Goal: Transaction & Acquisition: Purchase product/service

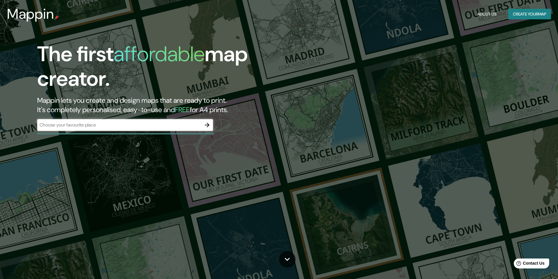
click at [187, 130] on div "​" at bounding box center [125, 125] width 176 height 12
click at [197, 124] on input "text" at bounding box center [119, 125] width 164 height 7
click at [206, 125] on icon "button" at bounding box center [207, 125] width 5 height 5
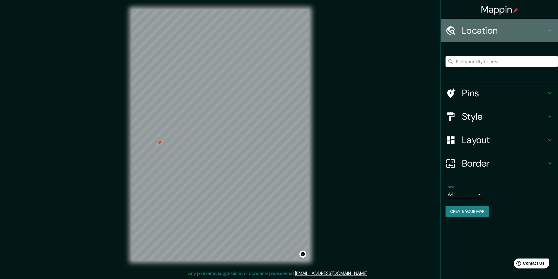
click at [506, 30] on h4 "Location" at bounding box center [504, 31] width 84 height 12
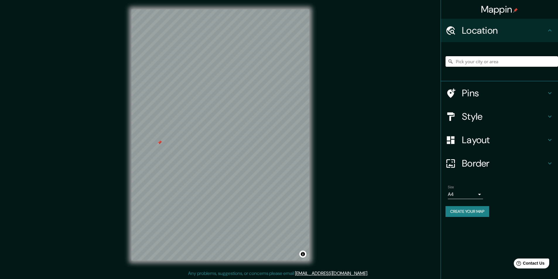
click at [461, 63] on input "Pick your city or area" at bounding box center [502, 61] width 113 height 11
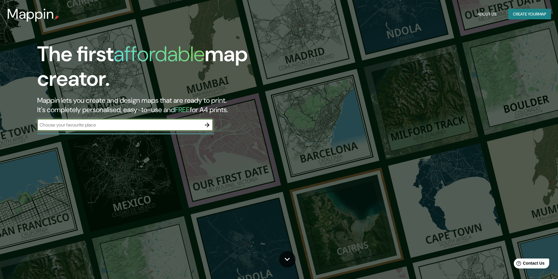
click at [115, 126] on input "text" at bounding box center [119, 125] width 164 height 7
type input "MEJIA AREQUIPA"
click at [207, 124] on icon "button" at bounding box center [207, 125] width 7 height 7
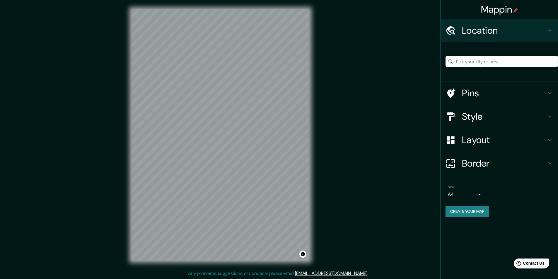
click at [493, 57] on input "Pick your city or area" at bounding box center [502, 61] width 113 height 11
click at [479, 75] on div "Arequipa, Departamento de Arequipa, Perú" at bounding box center [502, 61] width 113 height 29
click at [484, 59] on input "Arequipa, Departamento de Arequipa, Perú" at bounding box center [502, 61] width 113 height 11
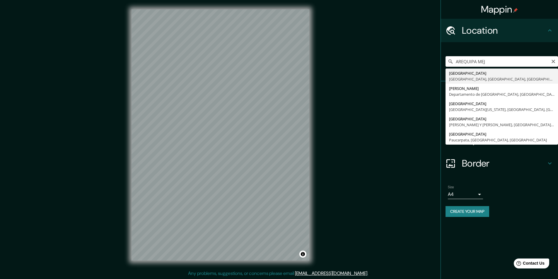
type input "[GEOGRAPHIC_DATA], [GEOGRAPHIC_DATA], [GEOGRAPHIC_DATA], [GEOGRAPHIC_DATA]"
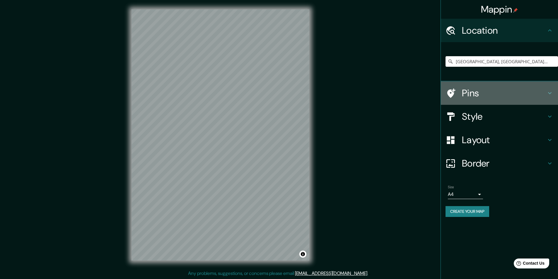
click at [479, 91] on h4 "Pins" at bounding box center [504, 93] width 84 height 12
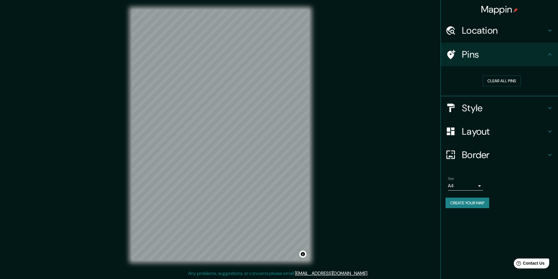
click at [493, 110] on h4 "Style" at bounding box center [504, 108] width 84 height 12
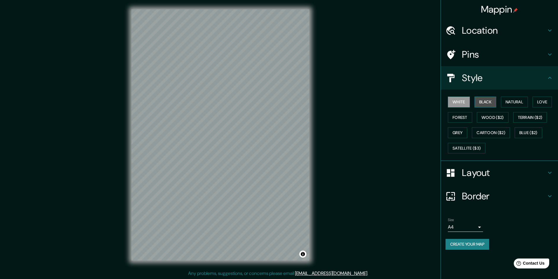
click at [493, 101] on button "Black" at bounding box center [486, 102] width 22 height 11
click at [516, 102] on button "Natural" at bounding box center [514, 102] width 27 height 11
click at [539, 100] on button "Love" at bounding box center [542, 102] width 19 height 11
click at [458, 119] on button "Forest" at bounding box center [460, 117] width 24 height 11
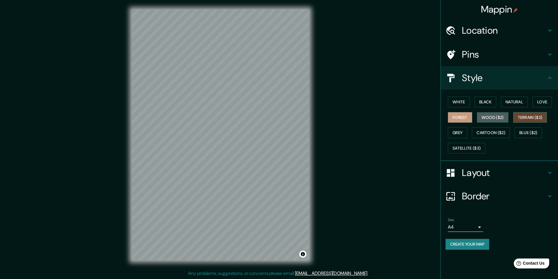
drag, startPoint x: 482, startPoint y: 117, endPoint x: 531, endPoint y: 119, distance: 49.0
click at [482, 117] on button "Wood ($2)" at bounding box center [493, 117] width 32 height 11
click at [532, 117] on button "Terrain ($2)" at bounding box center [530, 117] width 34 height 11
click at [459, 132] on button "Grey" at bounding box center [457, 132] width 19 height 11
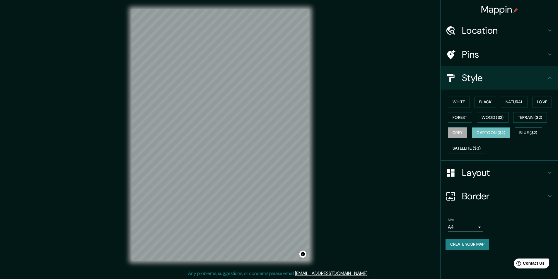
click at [480, 132] on button "Cartoon ($2)" at bounding box center [491, 132] width 38 height 11
click at [502, 131] on button "Cartoon ($2)" at bounding box center [491, 132] width 38 height 11
click at [528, 128] on button "Blue ($2)" at bounding box center [529, 132] width 28 height 11
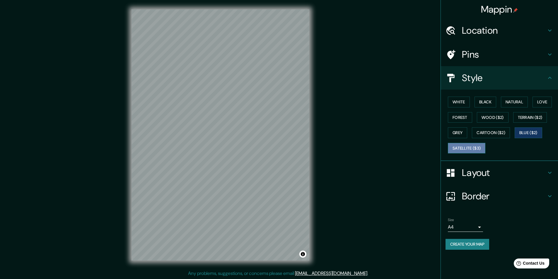
click at [464, 148] on button "Satellite ($3)" at bounding box center [467, 148] width 38 height 11
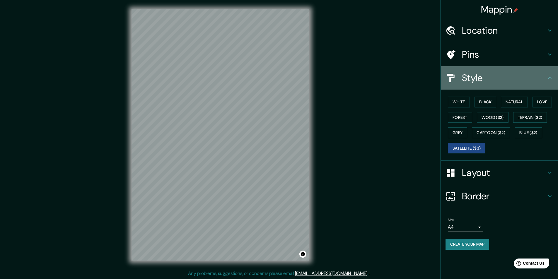
click at [543, 78] on h4 "Style" at bounding box center [504, 78] width 84 height 12
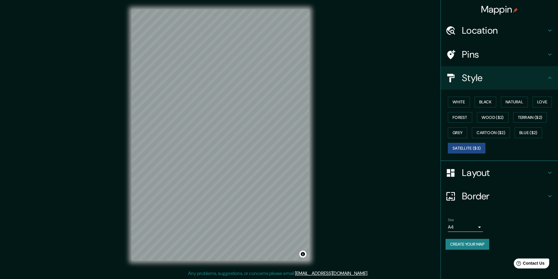
click at [544, 173] on h4 "Layout" at bounding box center [504, 173] width 84 height 12
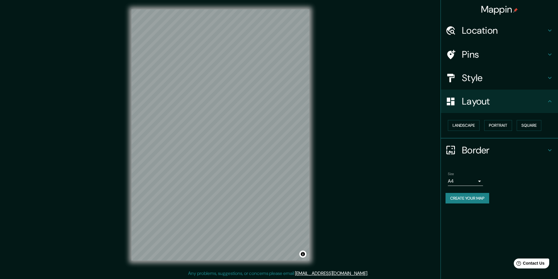
click at [483, 125] on div "Landscape Portrait Square" at bounding box center [502, 126] width 113 height 16
click at [475, 127] on button "Landscape" at bounding box center [464, 125] width 32 height 11
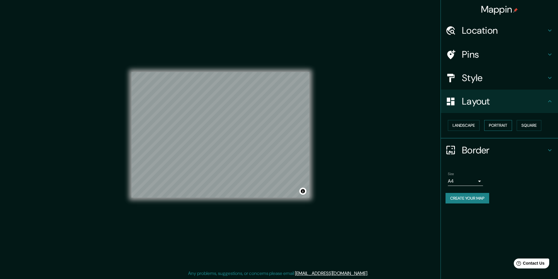
click at [498, 127] on button "Portrait" at bounding box center [498, 125] width 28 height 11
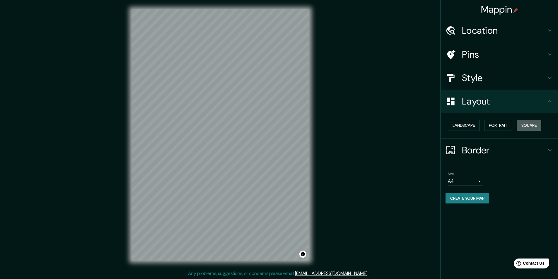
click at [524, 128] on button "Square" at bounding box center [529, 125] width 25 height 11
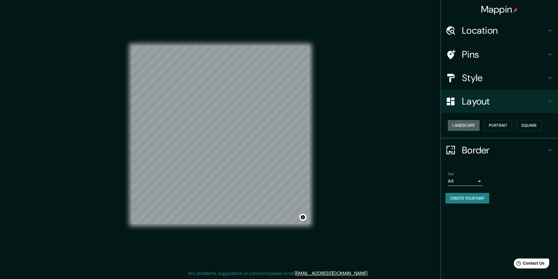
click at [467, 127] on button "Landscape" at bounding box center [464, 125] width 32 height 11
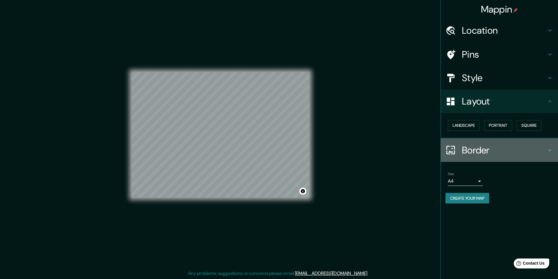
click at [501, 154] on h4 "Border" at bounding box center [504, 150] width 84 height 12
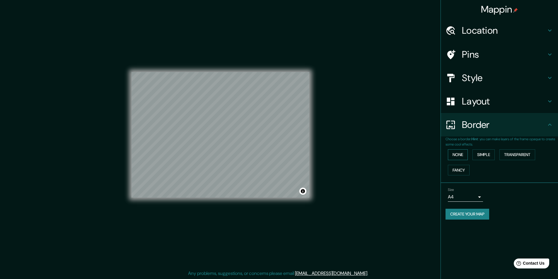
click at [456, 153] on button "None" at bounding box center [458, 154] width 20 height 11
click at [476, 151] on button "Simple" at bounding box center [484, 154] width 22 height 11
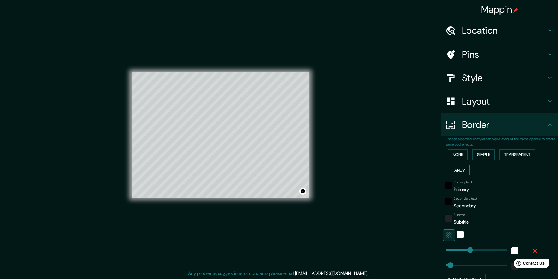
click at [455, 171] on button "Fancy" at bounding box center [459, 170] width 22 height 11
click at [511, 155] on button "Transparent" at bounding box center [518, 154] width 36 height 11
click at [485, 155] on button "Simple" at bounding box center [484, 154] width 22 height 11
click at [456, 152] on button "None" at bounding box center [458, 154] width 20 height 11
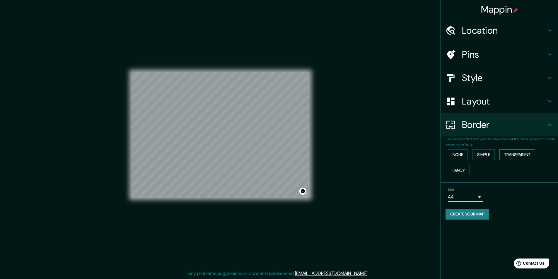
click at [510, 154] on button "Transparent" at bounding box center [518, 154] width 36 height 11
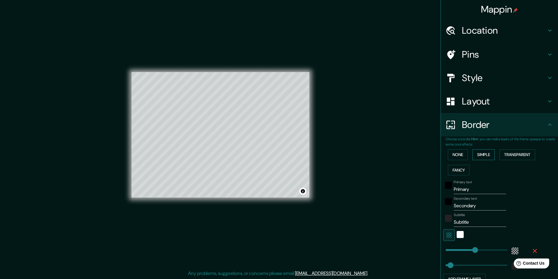
click at [484, 156] on button "Simple" at bounding box center [484, 154] width 22 height 11
click at [475, 191] on input "Primary" at bounding box center [480, 189] width 52 height 9
type input "M"
type input "243"
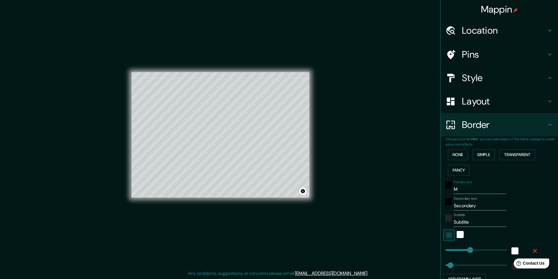
type input "49"
type input "ME"
type input "243"
type input "49"
type input "MEJ"
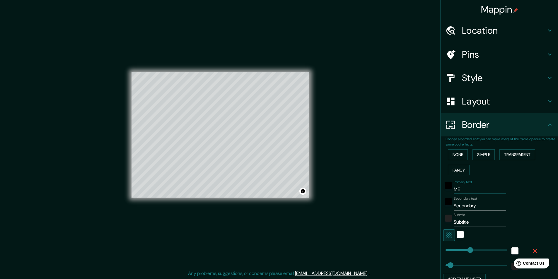
type input "243"
type input "49"
type input "MEJI"
type input "243"
type input "49"
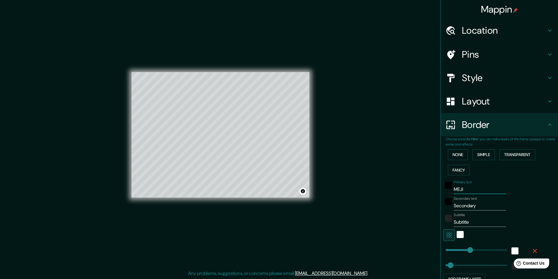
type input "MEJIA"
type input "243"
type input "49"
type input "MEJIA"
click at [474, 205] on input "Secondary" at bounding box center [480, 205] width 52 height 9
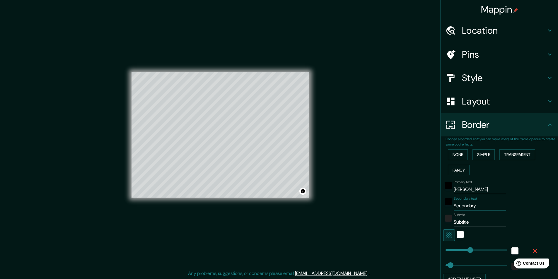
click at [474, 205] on input "Secondary" at bounding box center [480, 205] width 52 height 9
type input "C"
type input "243"
type input "49"
type input "CO"
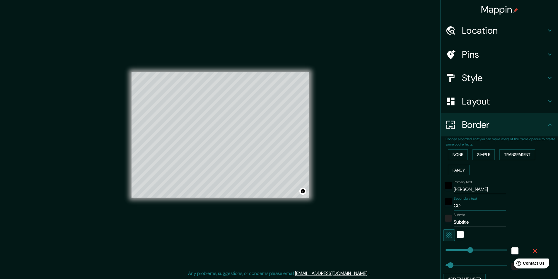
type input "243"
type input "49"
type input "CON"
type input "243"
type input "49"
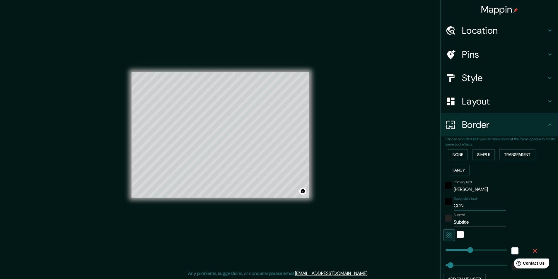
type input "COND"
type input "243"
type input "49"
type input "CONDO"
type input "243"
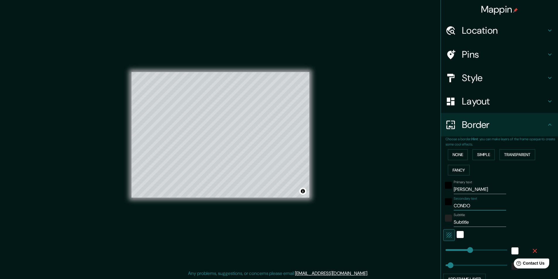
type input "49"
type input "CONDOM"
type input "243"
type input "49"
type input "CONDOMI"
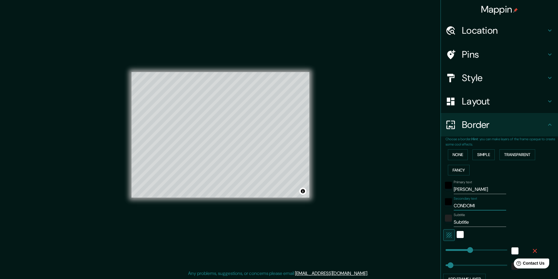
type input "243"
type input "49"
type input "CONDOM"
type input "243"
type input "49"
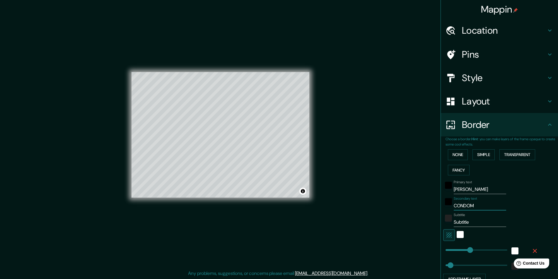
type input "CONDOMI"
type input "243"
type input "49"
type input "CONDOMIN"
type input "243"
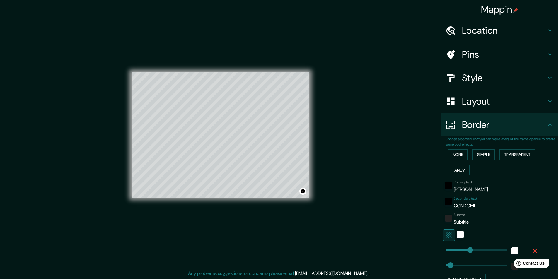
type input "49"
type input "CONDOMINI"
type input "243"
type input "49"
type input "CONDOMINIO"
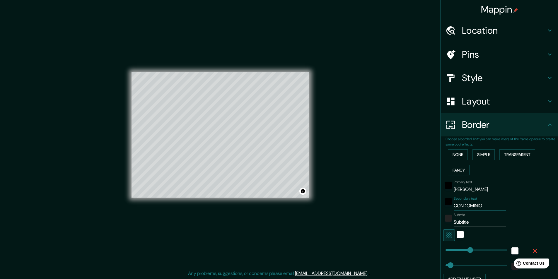
type input "243"
type input "49"
type input "CONDOMINIO"
type input "243"
type input "49"
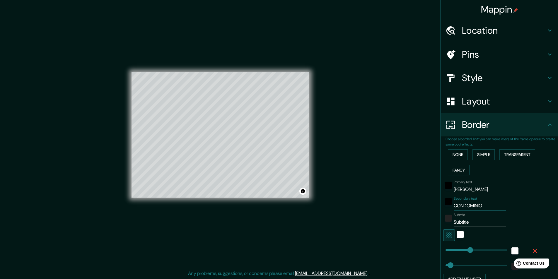
type input "CONDOMINIO ""
type input "243"
type input "49"
type input "CONDOMINIO "L"
type input "243"
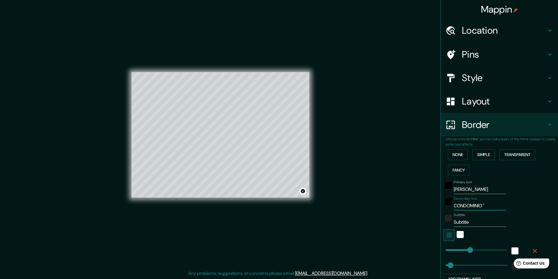
type input "49"
type input "CONDOMINIO "LA"
type input "243"
type input "49"
type input "CONDOMINIO "LAG"
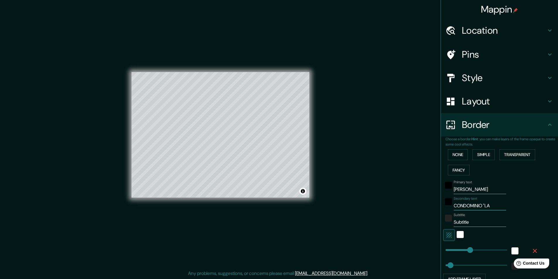
type input "243"
type input "49"
type input "CONDOMINIO "LAGU"
type input "243"
type input "49"
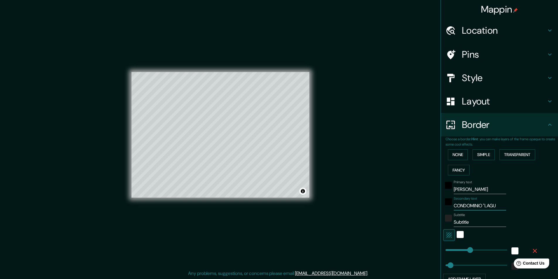
type input "CONDOMINIO "LAGUM"
type input "243"
type input "49"
type input "CONDOMINIO "LAGU"
type input "243"
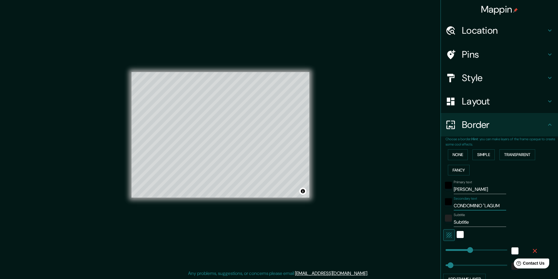
type input "49"
type input "CONDOMINIO "LAGUN"
type input "243"
type input "49"
type input "CONDOMINIO "LAGUNA"
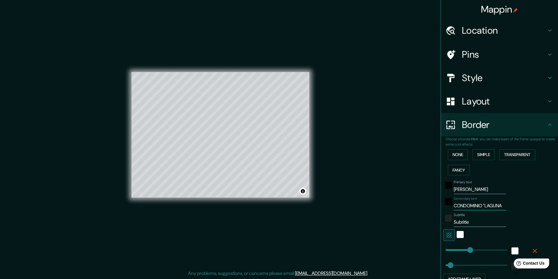
type input "243"
type input "49"
type input "CONDOMINIO "LAGUNA"
type input "243"
type input "49"
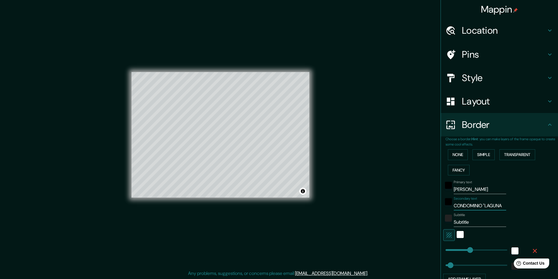
type input "CONDOMINIO "LAGUNA M"
type input "243"
type input "49"
type input "CONDOMINIO "[GEOGRAPHIC_DATA]"
type input "243"
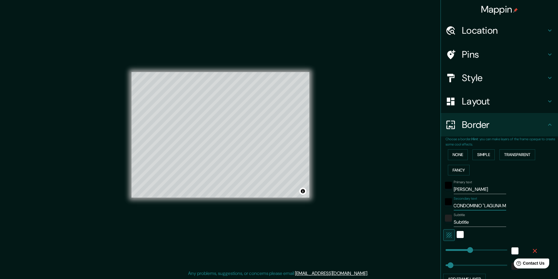
type input "49"
type input "CONDOMINIO "LAGUNA MAR"
type input "243"
type input "49"
type input "CONDOMINIO "LAGUNA MAR""
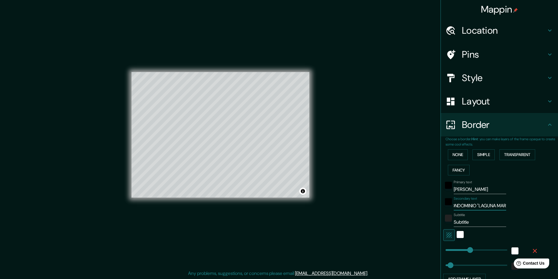
type input "243"
type input "49"
type input "CONDOMINIO "LAGUNA MAR""
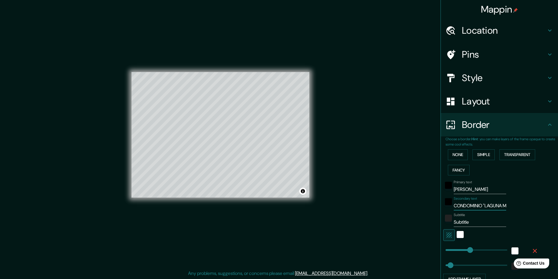
click at [464, 223] on input "Subtitle" at bounding box center [480, 222] width 52 height 9
type input "243"
type input "49"
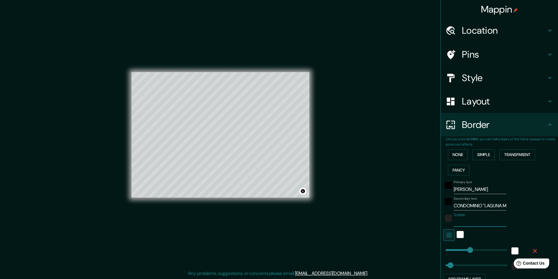
type input "243"
type input "320"
type input "49"
type input "196"
drag, startPoint x: 471, startPoint y: 250, endPoint x: 461, endPoint y: 250, distance: 9.4
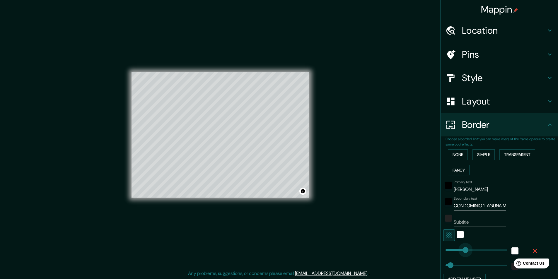
type input "49"
type input "150"
type input "49"
type input "138"
type input "49"
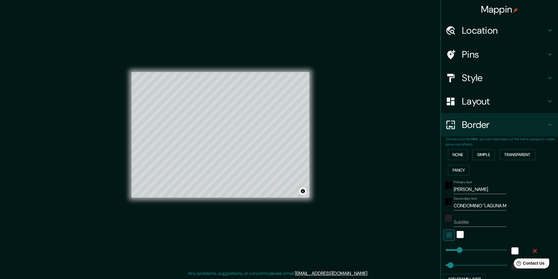
type input "75"
type input "49"
type input "35"
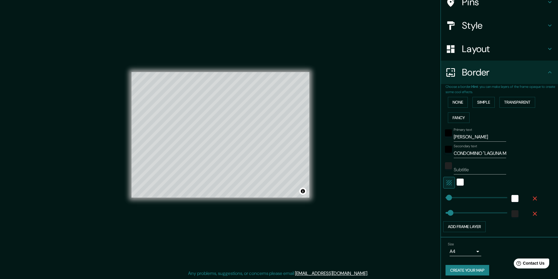
scroll to position [56, 0]
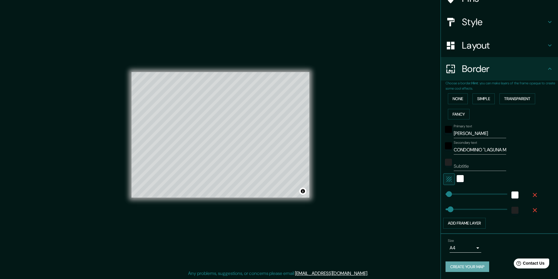
click at [483, 264] on button "Create your map" at bounding box center [468, 267] width 44 height 11
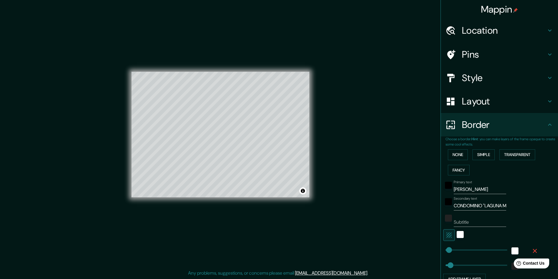
scroll to position [0, 0]
click at [471, 69] on div "Style" at bounding box center [499, 77] width 117 height 23
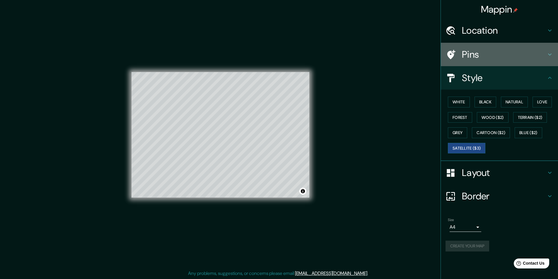
click at [480, 56] on h4 "Pins" at bounding box center [504, 55] width 84 height 12
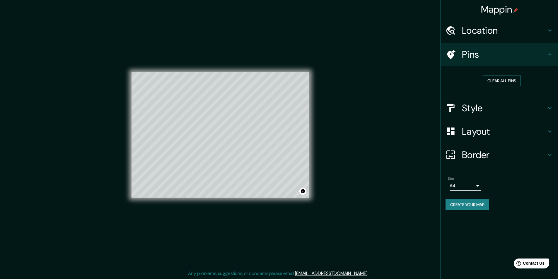
click at [499, 83] on button "Clear all pins" at bounding box center [502, 81] width 38 height 11
click at [481, 206] on button "Create your map" at bounding box center [468, 205] width 44 height 11
click at [242, 119] on div at bounding box center [244, 117] width 5 height 5
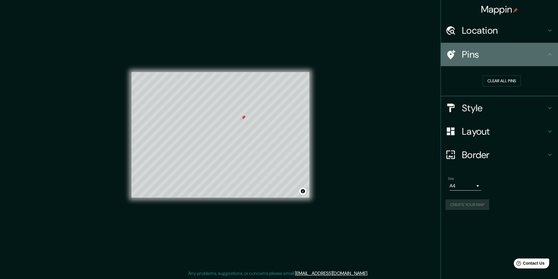
click at [513, 63] on div "Pins" at bounding box center [499, 54] width 117 height 23
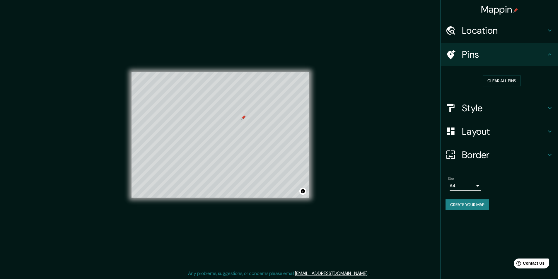
click at [485, 208] on button "Create your map" at bounding box center [468, 205] width 44 height 11
click at [371, 119] on div "Mappin Location Arequipa, Mejia, Departamento de Arequipa, Perú Pins Clear all …" at bounding box center [279, 140] width 558 height 280
drag, startPoint x: 263, startPoint y: 205, endPoint x: 321, endPoint y: 205, distance: 58.0
click at [468, 205] on button "Create your map" at bounding box center [468, 205] width 44 height 11
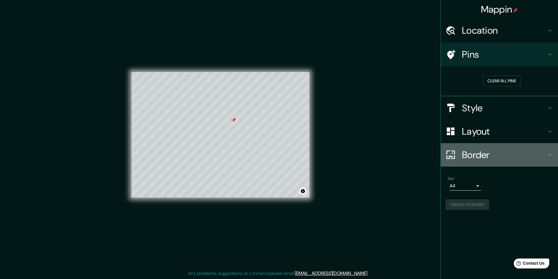
click at [498, 155] on h4 "Border" at bounding box center [504, 155] width 84 height 12
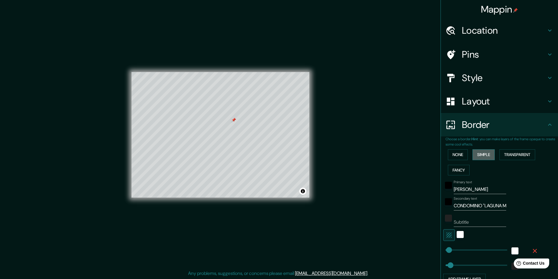
click at [491, 156] on button "Simple" at bounding box center [484, 154] width 22 height 11
type input "49"
click at [459, 157] on button "None" at bounding box center [458, 154] width 20 height 11
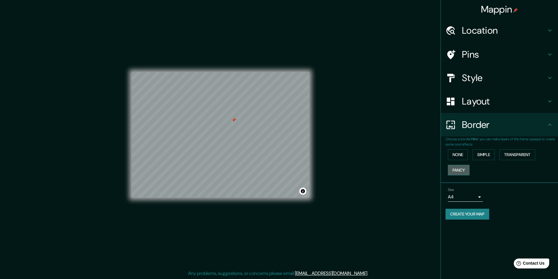
click at [459, 171] on button "Fancy" at bounding box center [459, 170] width 22 height 11
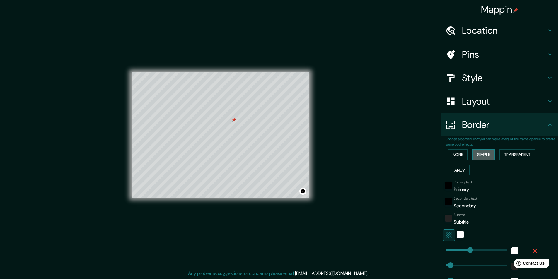
click at [481, 155] on button "Simple" at bounding box center [484, 154] width 22 height 11
click at [513, 152] on button "Transparent" at bounding box center [518, 154] width 36 height 11
type input "121"
drag, startPoint x: 467, startPoint y: 250, endPoint x: 453, endPoint y: 251, distance: 13.5
type input "49"
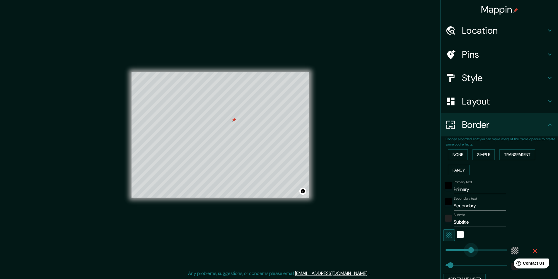
type input "251"
drag, startPoint x: 453, startPoint y: 251, endPoint x: 467, endPoint y: 251, distance: 13.5
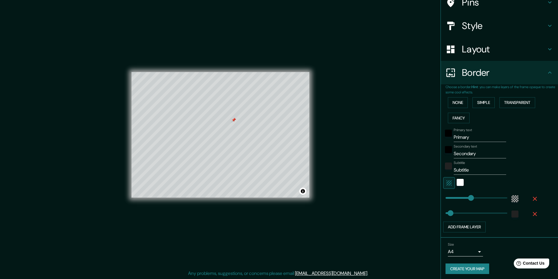
scroll to position [54, 0]
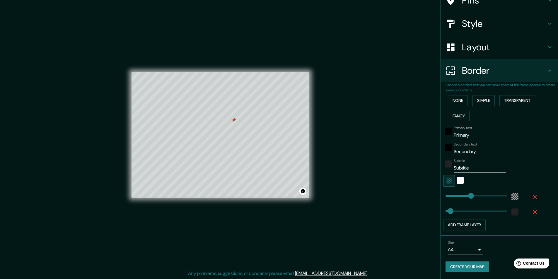
type input "49"
click at [463, 263] on button "Create your map" at bounding box center [468, 267] width 44 height 11
click at [465, 134] on input "Primary" at bounding box center [480, 135] width 52 height 9
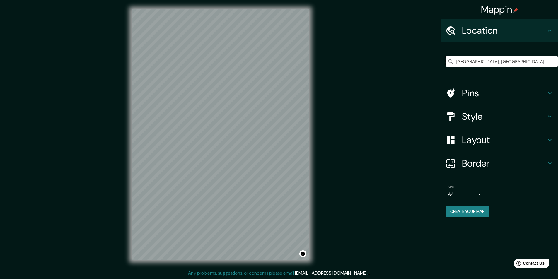
click at [483, 60] on input "[GEOGRAPHIC_DATA], [GEOGRAPHIC_DATA], [GEOGRAPHIC_DATA], [GEOGRAPHIC_DATA]" at bounding box center [502, 61] width 113 height 11
click at [553, 63] on input "[GEOGRAPHIC_DATA], [GEOGRAPHIC_DATA], [GEOGRAPHIC_DATA], [GEOGRAPHIC_DATA]" at bounding box center [502, 61] width 113 height 11
click at [503, 59] on input "[GEOGRAPHIC_DATA], [GEOGRAPHIC_DATA], [GEOGRAPHIC_DATA], [GEOGRAPHIC_DATA]" at bounding box center [502, 61] width 113 height 11
click at [535, 63] on input "[GEOGRAPHIC_DATA], [GEOGRAPHIC_DATA], [GEOGRAPHIC_DATA], [GEOGRAPHIC_DATA]" at bounding box center [502, 61] width 113 height 11
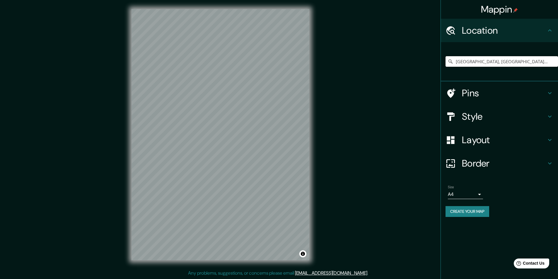
scroll to position [0, 6]
drag, startPoint x: 548, startPoint y: 62, endPoint x: 496, endPoint y: 67, distance: 52.6
click at [496, 67] on input "[GEOGRAPHIC_DATA], [GEOGRAPHIC_DATA], [GEOGRAPHIC_DATA], [GEOGRAPHIC_DATA]" at bounding box center [502, 61] width 113 height 11
click at [543, 66] on input "[GEOGRAPHIC_DATA], [GEOGRAPHIC_DATA], [GEOGRAPHIC_DATA], [GEOGRAPHIC_DATA]" at bounding box center [502, 61] width 113 height 11
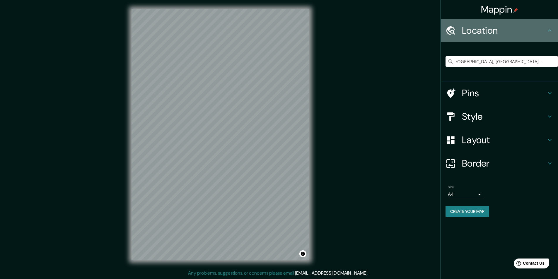
scroll to position [0, 0]
click at [508, 30] on h4 "Location" at bounding box center [504, 31] width 84 height 12
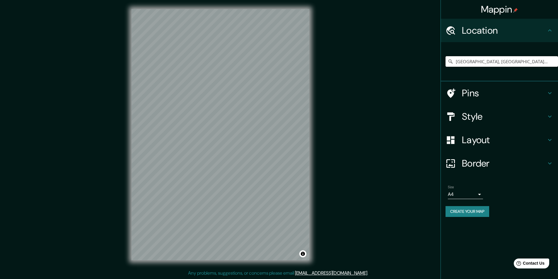
click at [493, 59] on input "[GEOGRAPHIC_DATA], [GEOGRAPHIC_DATA], [GEOGRAPHIC_DATA], [GEOGRAPHIC_DATA]" at bounding box center [502, 61] width 113 height 11
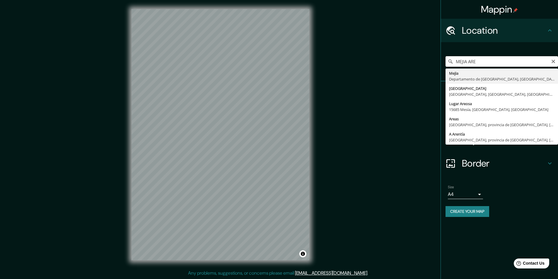
type input "[GEOGRAPHIC_DATA], [GEOGRAPHIC_DATA], [GEOGRAPHIC_DATA]"
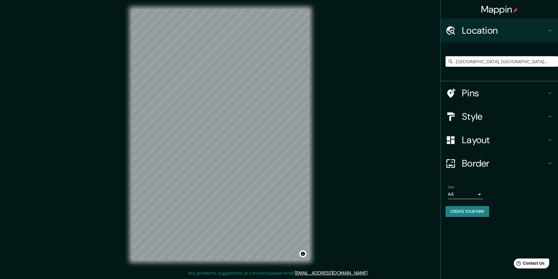
click at [471, 89] on h4 "Pins" at bounding box center [504, 93] width 84 height 12
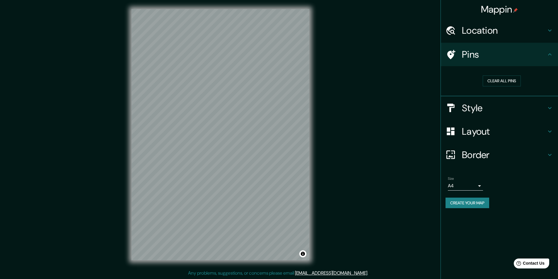
click at [475, 107] on h4 "Style" at bounding box center [504, 108] width 84 height 12
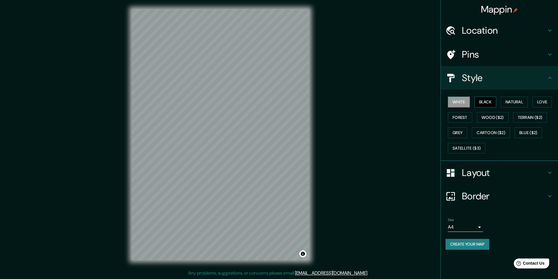
click at [484, 101] on button "Black" at bounding box center [486, 102] width 22 height 11
click at [513, 104] on button "Natural" at bounding box center [514, 102] width 27 height 11
click at [465, 122] on button "Forest" at bounding box center [460, 117] width 24 height 11
click at [462, 149] on button "Satellite ($3)" at bounding box center [467, 148] width 38 height 11
click at [492, 135] on button "Cartoon ($2)" at bounding box center [491, 132] width 38 height 11
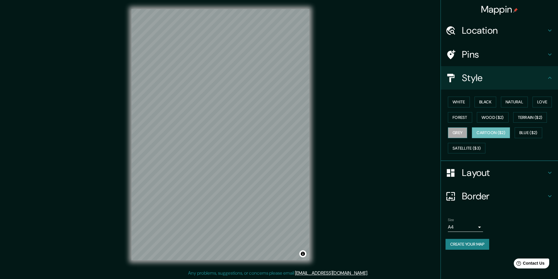
click at [465, 132] on button "Grey" at bounding box center [457, 132] width 19 height 11
click at [525, 129] on button "Blue ($2)" at bounding box center [529, 132] width 28 height 11
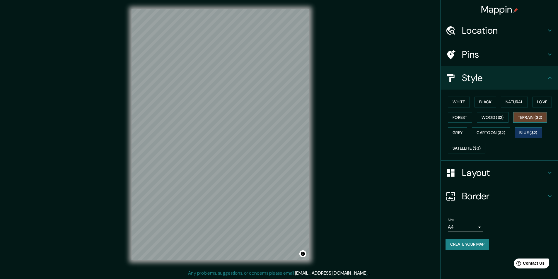
click at [527, 113] on button "Terrain ($2)" at bounding box center [530, 117] width 34 height 11
click at [535, 104] on button "Love" at bounding box center [542, 102] width 19 height 11
click at [480, 147] on button "Satellite ($3)" at bounding box center [467, 148] width 38 height 11
click at [485, 174] on h4 "Layout" at bounding box center [504, 173] width 84 height 12
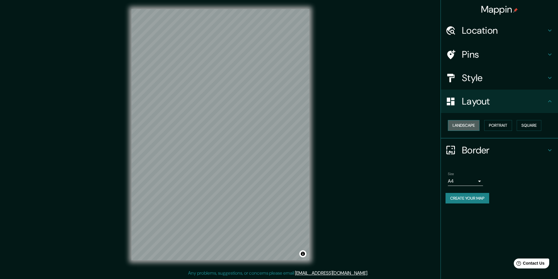
click at [472, 125] on button "Landscape" at bounding box center [464, 125] width 32 height 11
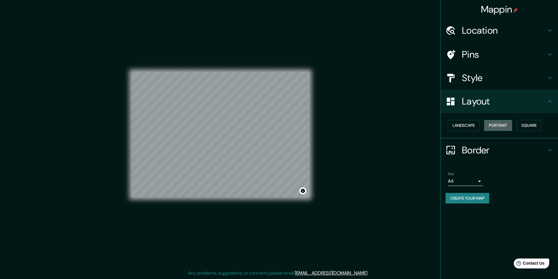
click at [499, 128] on button "Portrait" at bounding box center [498, 125] width 28 height 11
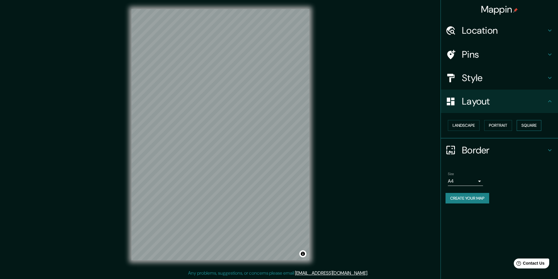
click at [520, 123] on button "Square" at bounding box center [529, 125] width 25 height 11
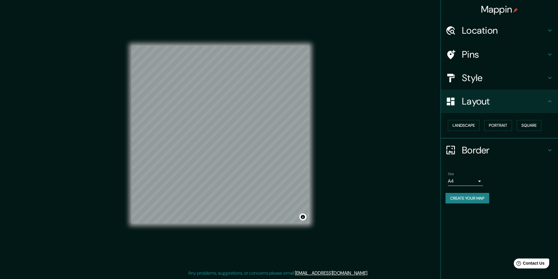
click at [485, 150] on h4 "Border" at bounding box center [504, 150] width 84 height 12
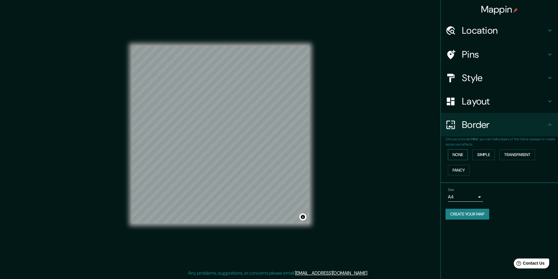
click at [464, 155] on button "None" at bounding box center [458, 154] width 20 height 11
click at [462, 171] on button "Fancy" at bounding box center [459, 170] width 22 height 11
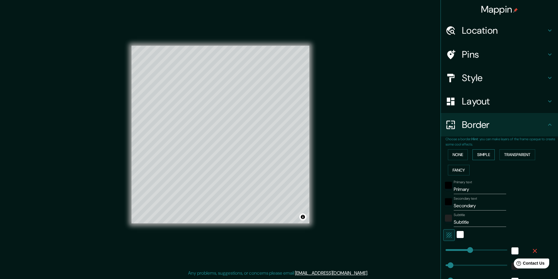
click at [489, 159] on button "Simple" at bounding box center [484, 154] width 22 height 11
click at [513, 157] on button "Transparent" at bounding box center [518, 154] width 36 height 11
click at [456, 188] on input "Primary" at bounding box center [480, 189] width 52 height 9
type input "M"
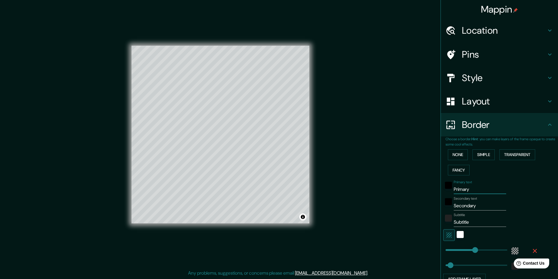
type input "291"
type input "49"
type input "MJ"
type input "291"
type input "49"
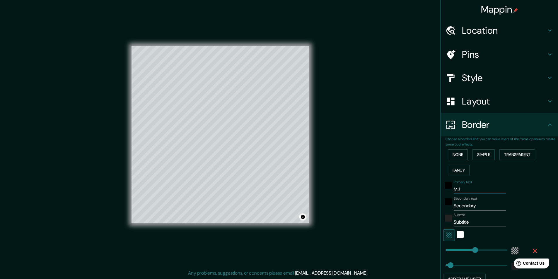
type input "M"
type input "291"
type input "49"
type input "ME"
type input "291"
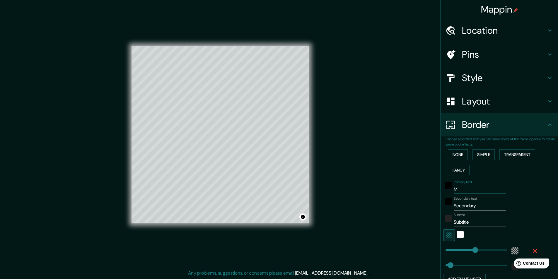
type input "49"
type input "MEJIA"
type input "291"
type input "49"
type input "MEJIA"
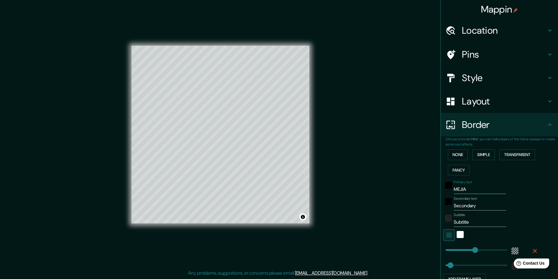
type input "291"
type input "49"
type input "MEJIA -"
type input "291"
type input "49"
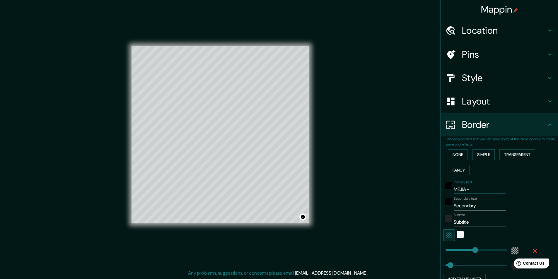
type input "MEJIA - A"
type input "291"
type input "49"
type input "MEJIA - AR"
type input "291"
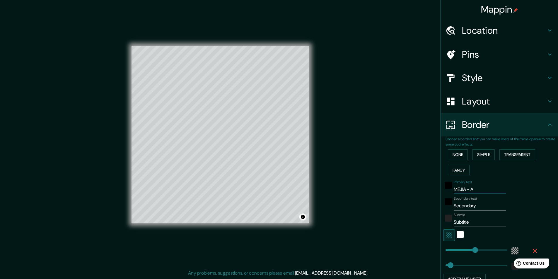
type input "49"
type input "MEJIA - ARE"
type input "291"
type input "49"
type input "MEJIA - AREQ"
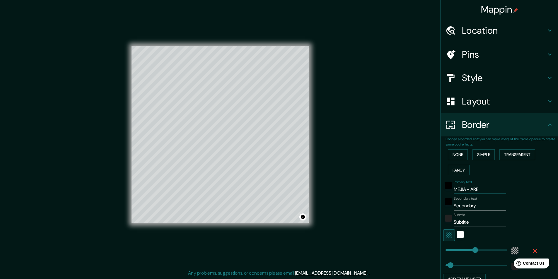
type input "291"
type input "49"
type input "MEJIA - AREQU"
type input "291"
type input "49"
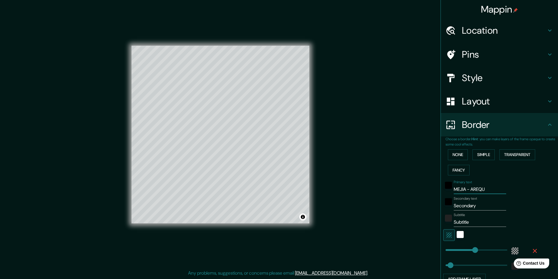
type input "MEJIA - AREQ"
type input "291"
type input "49"
type input "MEJIA - ARE"
type input "291"
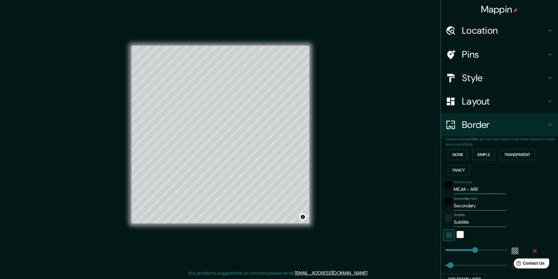
type input "49"
type input "MEJIA - AR"
type input "291"
type input "49"
type input "MEJIA - A"
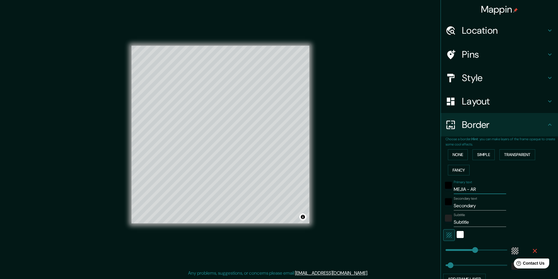
type input "291"
type input "49"
type input "MEJIA -"
type input "291"
type input "49"
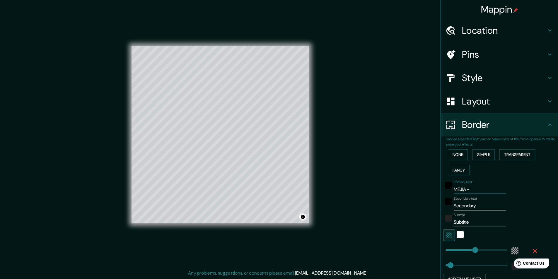
type input "MEJIA -"
type input "291"
type input "49"
type input "MEJIA"
type input "291"
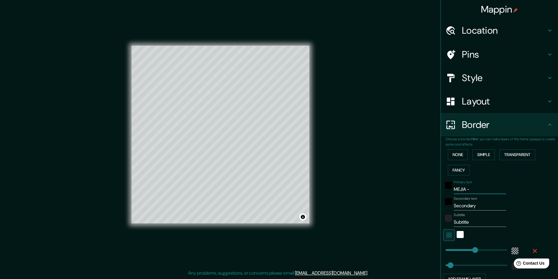
type input "49"
type input "MEJIA"
click at [470, 203] on input "Secondary" at bounding box center [480, 205] width 52 height 9
type input "C"
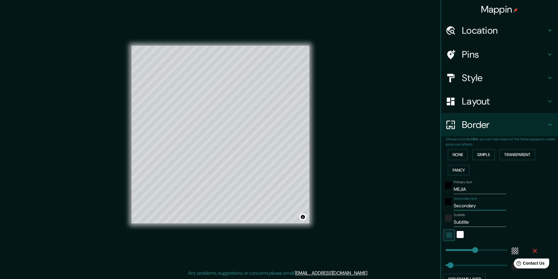
type input "291"
type input "49"
type input "CO"
type input "291"
type input "49"
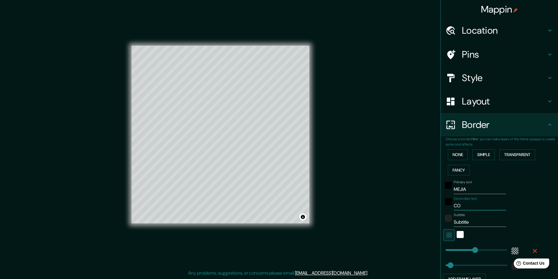
type input "CON"
type input "291"
type input "49"
type input "COND"
type input "291"
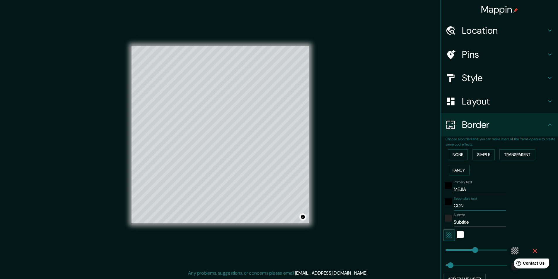
type input "49"
type input "CONDO"
type input "291"
type input "49"
type input "CONDOM"
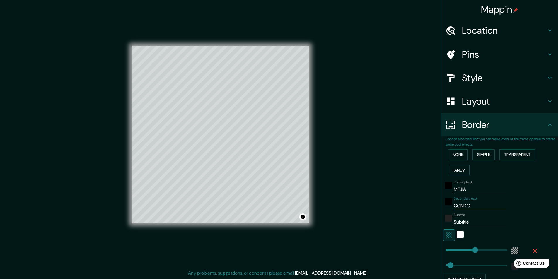
type input "291"
type input "49"
type input "CONDOMI"
type input "291"
type input "49"
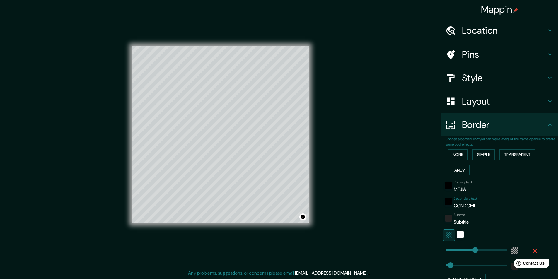
type input "CONDOMIN"
type input "291"
type input "49"
type input "CONDOMINI"
type input "291"
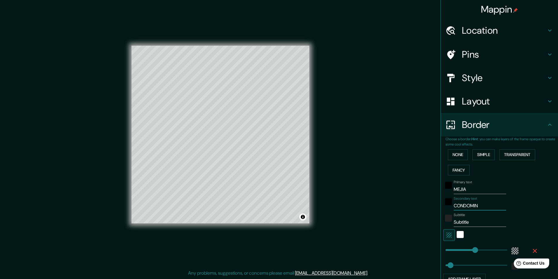
type input "49"
type input "CONDOMINIO"
type input "291"
type input "49"
type input "CONDOMINIO"
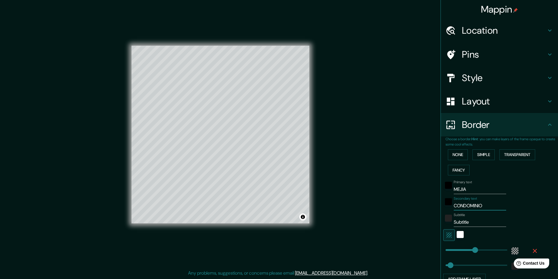
type input "291"
type input "49"
type input "CONDOMINIO !"
type input "291"
type input "49"
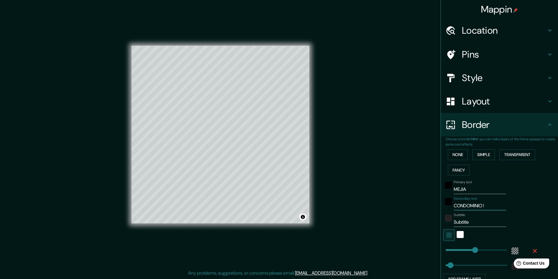
type input "CONDOMINIO"
type input "291"
type input "49"
type input "CONDOMINIO ""
type input "291"
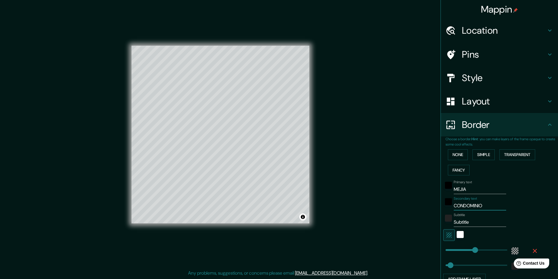
type input "49"
type input "CONDOMINIO "L"
type input "291"
type input "49"
type input "CONDOMINIO "LA"
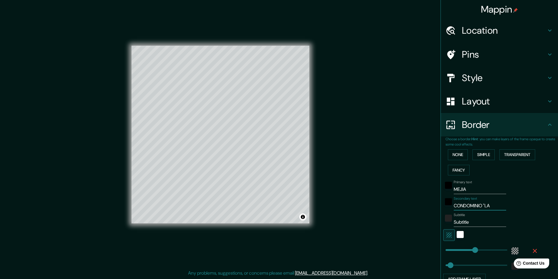
type input "291"
type input "49"
type input "CONDOMINIO "LAG"
type input "291"
type input "49"
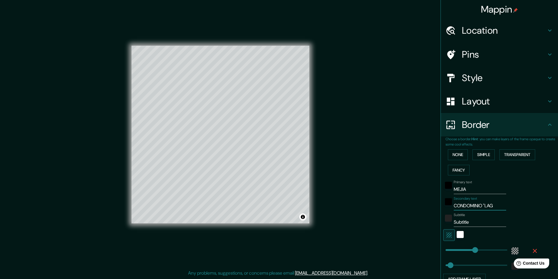
type input "CONDOMINIO "LAGU"
type input "291"
type input "49"
type input "CONDOMINIO "LAGUN"
type input "291"
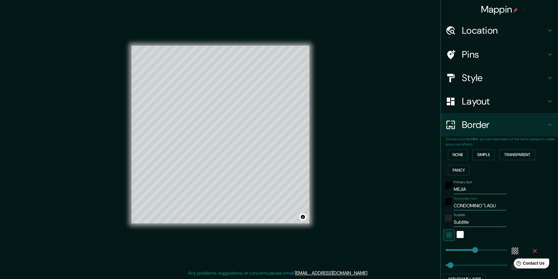
type input "49"
type input "CONDOMINIO "LAGUNA"
type input "291"
type input "49"
type input "CONDOMINIO "LAGUNA"
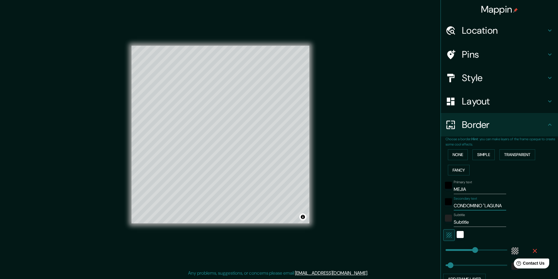
type input "291"
type input "49"
type input "CONDOMINIO "[GEOGRAPHIC_DATA]"
type input "291"
type input "49"
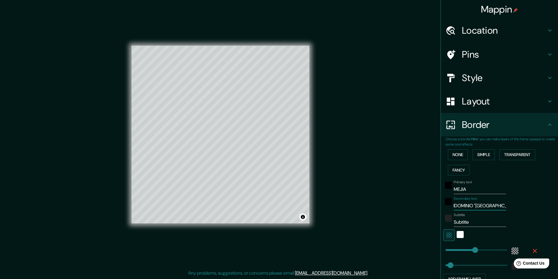
type input "CONDOMINIO "LAGUNA MAR"
type input "291"
type input "49"
type input "CONDOMINIO "LAGUNA MAR""
type input "291"
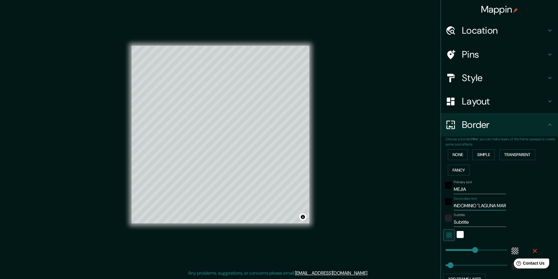
type input "49"
type input "CONDOMINIO "LAGUNA MAR""
click at [477, 224] on input "Subtitle" at bounding box center [480, 222] width 52 height 9
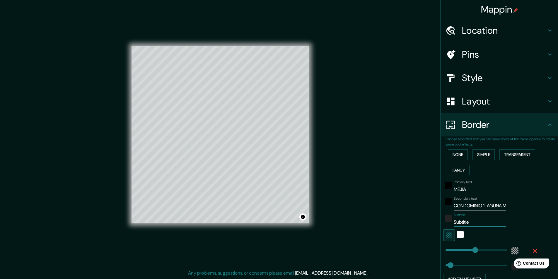
click at [477, 224] on input "Subtitle" at bounding box center [480, 222] width 52 height 9
type input "291"
type input "49"
click at [472, 239] on div at bounding box center [491, 235] width 96 height 12
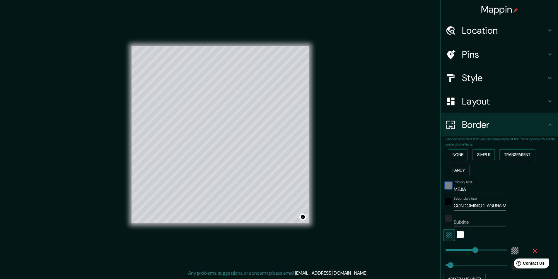
click at [447, 187] on div "black" at bounding box center [448, 185] width 7 height 7
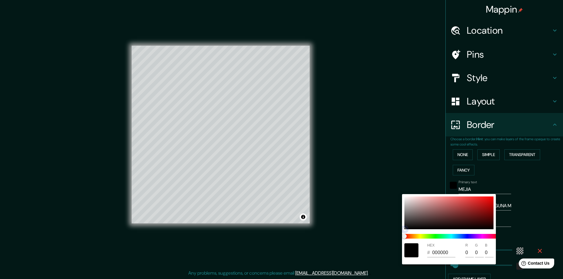
type input "291"
type input "49"
type input "636161"
type input "99"
type input "97"
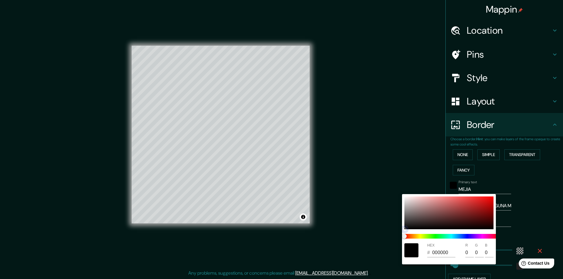
type input "97"
drag, startPoint x: 407, startPoint y: 223, endPoint x: 406, endPoint y: 216, distance: 7.1
click at [406, 216] on div at bounding box center [448, 213] width 89 height 33
type input "291"
type input "49"
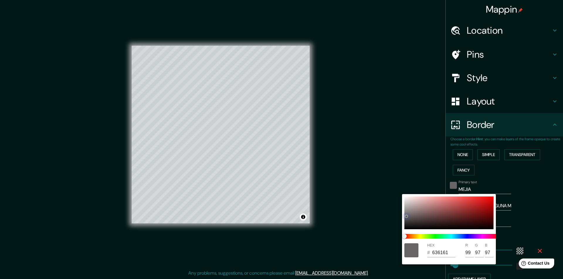
type input "676565"
type input "103"
type input "101"
type input "291"
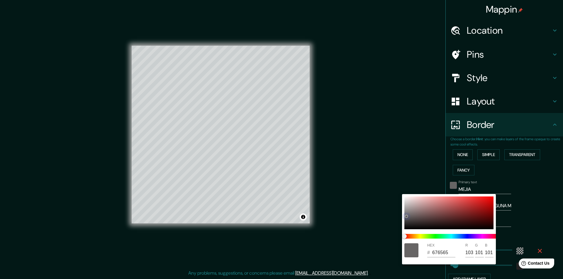
type input "49"
type input "A19F9F"
type input "161"
type input "159"
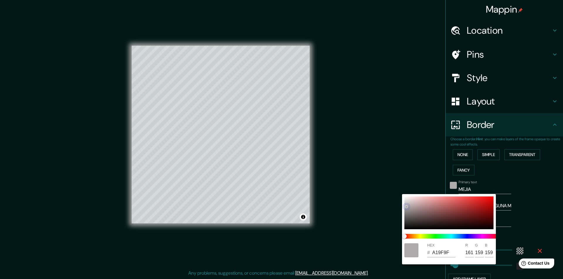
type input "291"
type input "49"
type input "AFACAC"
type input "175"
type input "172"
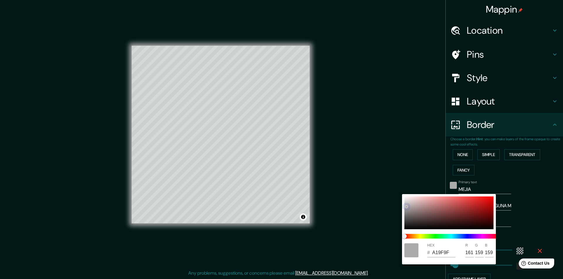
type input "172"
drag, startPoint x: 406, startPoint y: 216, endPoint x: 405, endPoint y: 207, distance: 9.1
click at [405, 207] on div at bounding box center [406, 207] width 2 height 2
type input "291"
type input "49"
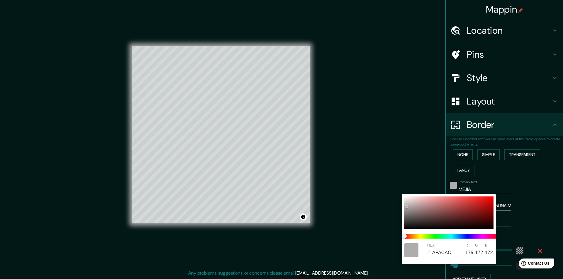
click at [374, 204] on div at bounding box center [281, 139] width 563 height 279
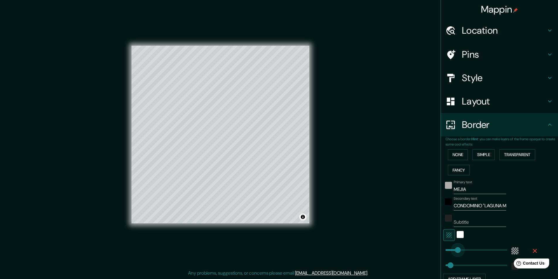
type input "104"
drag, startPoint x: 467, startPoint y: 249, endPoint x: 452, endPoint y: 248, distance: 15.9
type input "49"
type input "222"
drag, startPoint x: 453, startPoint y: 247, endPoint x: 464, endPoint y: 246, distance: 10.9
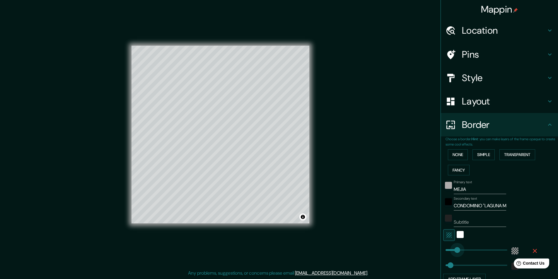
type input "49"
type input "291"
drag, startPoint x: 464, startPoint y: 246, endPoint x: 471, endPoint y: 245, distance: 7.7
type input "49"
type input "352"
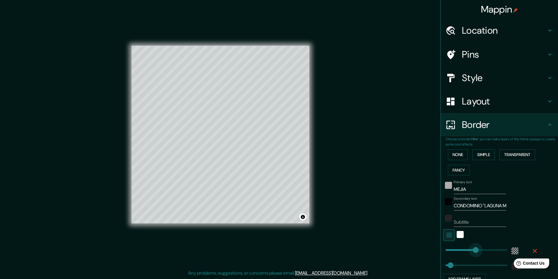
drag, startPoint x: 471, startPoint y: 245, endPoint x: 477, endPoint y: 244, distance: 5.7
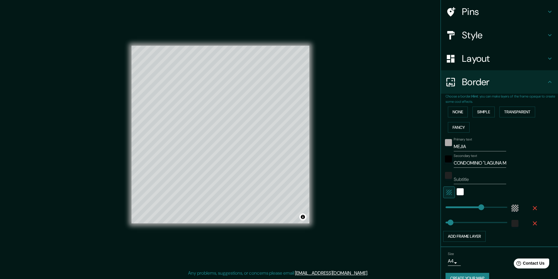
scroll to position [54, 0]
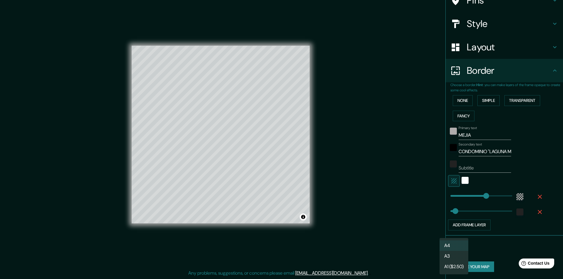
click at [454, 252] on body "Mappin Location [GEOGRAPHIC_DATA], [GEOGRAPHIC_DATA], [GEOGRAPHIC_DATA] Pins St…" at bounding box center [281, 139] width 563 height 279
click at [485, 251] on div at bounding box center [281, 139] width 563 height 279
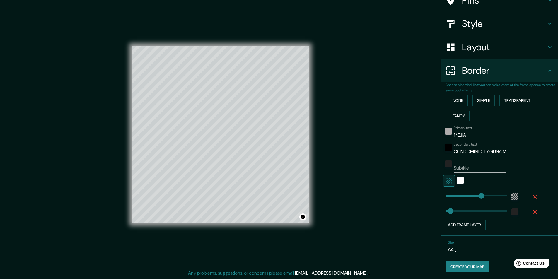
click at [478, 266] on button "Create your map" at bounding box center [468, 267] width 44 height 11
type input "49"
click at [454, 260] on div "Size A4 single Create your map" at bounding box center [500, 257] width 108 height 39
click at [454, 263] on button "Create your map" at bounding box center [468, 267] width 44 height 11
